Goal: Task Accomplishment & Management: Use online tool/utility

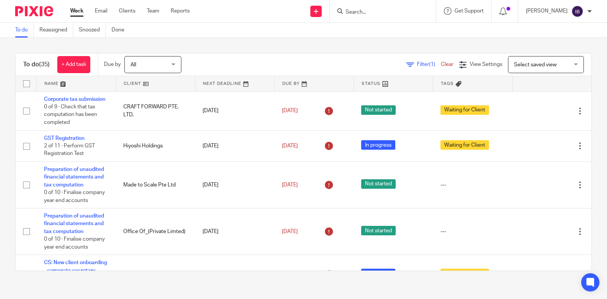
click at [394, 13] on input "Search" at bounding box center [379, 12] width 68 height 7
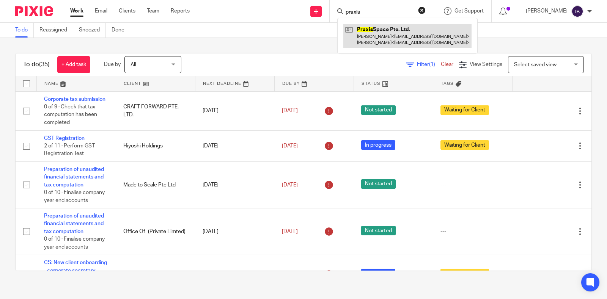
type input "praxis"
click at [381, 31] on link at bounding box center [407, 36] width 128 height 24
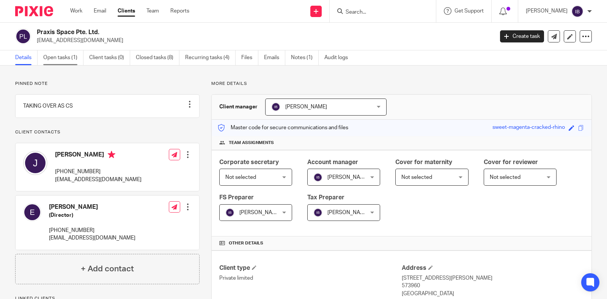
click at [74, 58] on link "Open tasks (1)" at bounding box center [63, 57] width 40 height 15
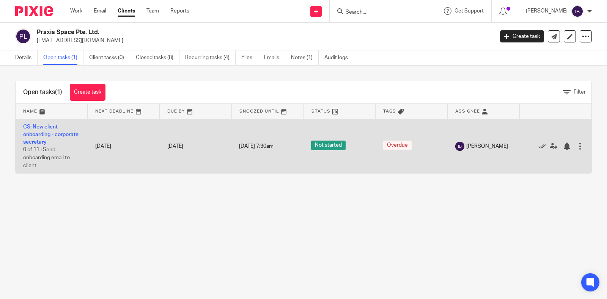
click at [36, 139] on td "CS: New client onboarding - corporate secretary 0 of 11 · Send onboarding email…" at bounding box center [52, 146] width 72 height 54
click at [39, 135] on link "CS: New client onboarding - corporate secretary" at bounding box center [50, 134] width 55 height 21
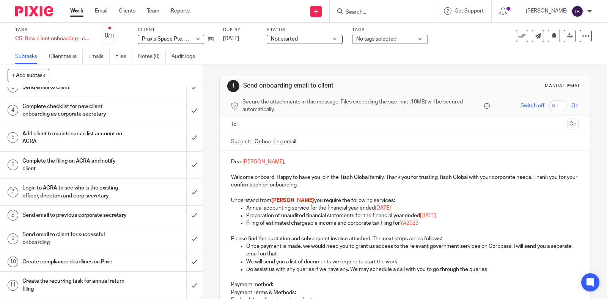
scroll to position [55, 0]
click at [96, 265] on h1 "Create compliance deadlines on Pixie" at bounding box center [74, 261] width 104 height 11
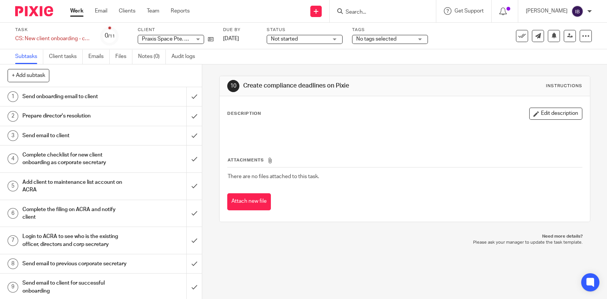
drag, startPoint x: 306, startPoint y: 275, endPoint x: 272, endPoint y: 285, distance: 34.9
click at [306, 275] on div "10 Create compliance deadlines on Pixie Instructions Description Edit descripti…" at bounding box center [404, 181] width 405 height 235
